Goal: Transaction & Acquisition: Subscribe to service/newsletter

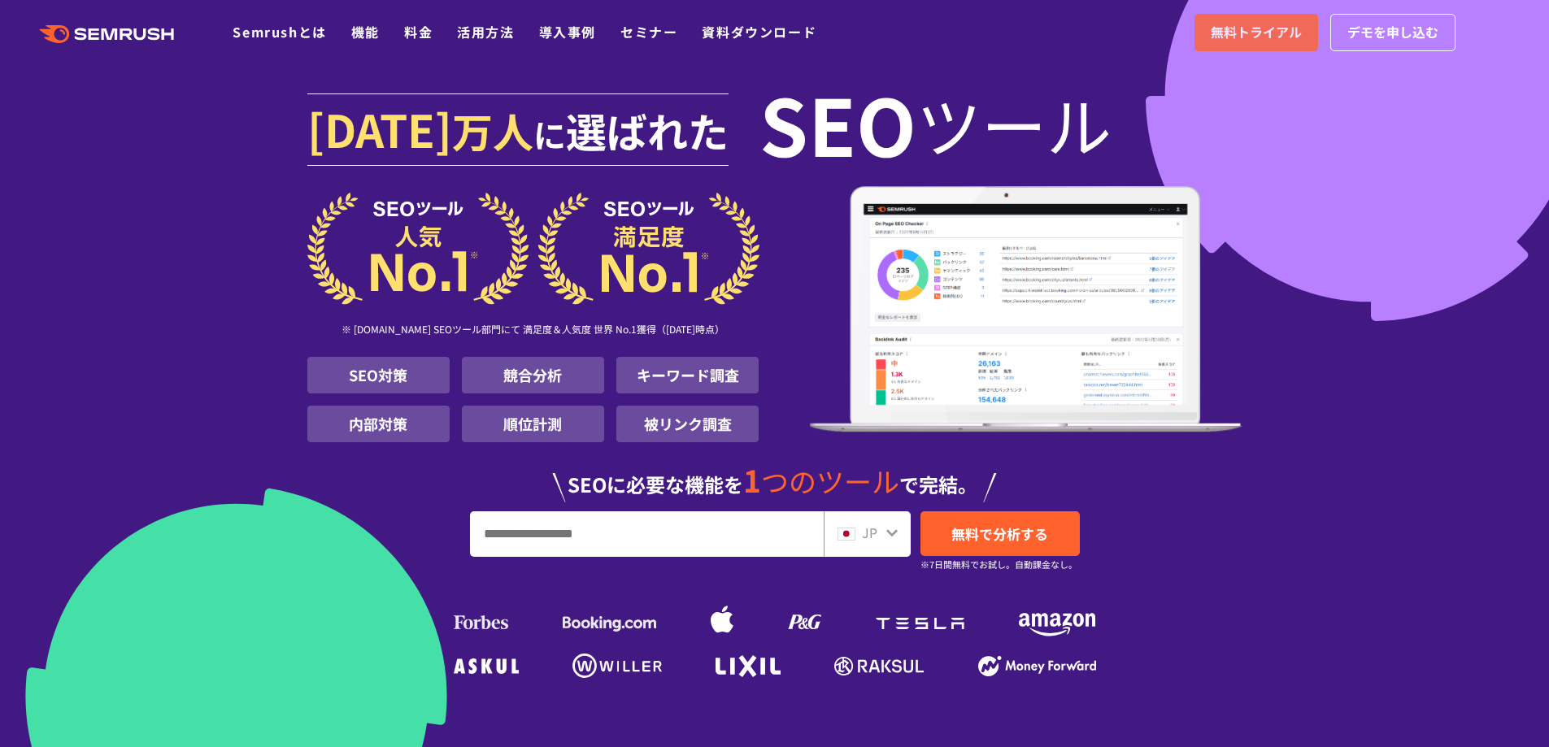
click at [1267, 32] on span "無料トライアル" at bounding box center [1256, 32] width 91 height 21
click at [411, 36] on link "料金" at bounding box center [418, 32] width 28 height 20
